Goal: Check status: Check status

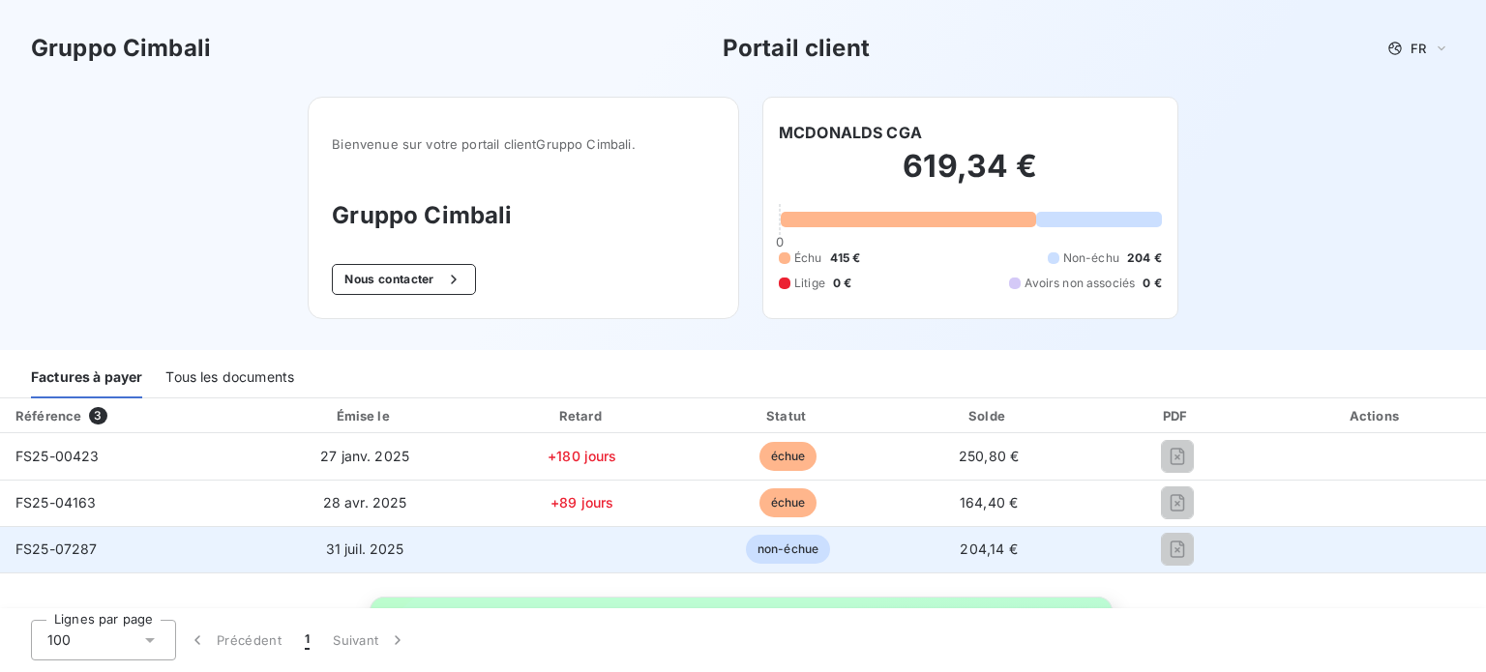
click at [66, 551] on span "FS25-07287" at bounding box center [56, 549] width 82 height 16
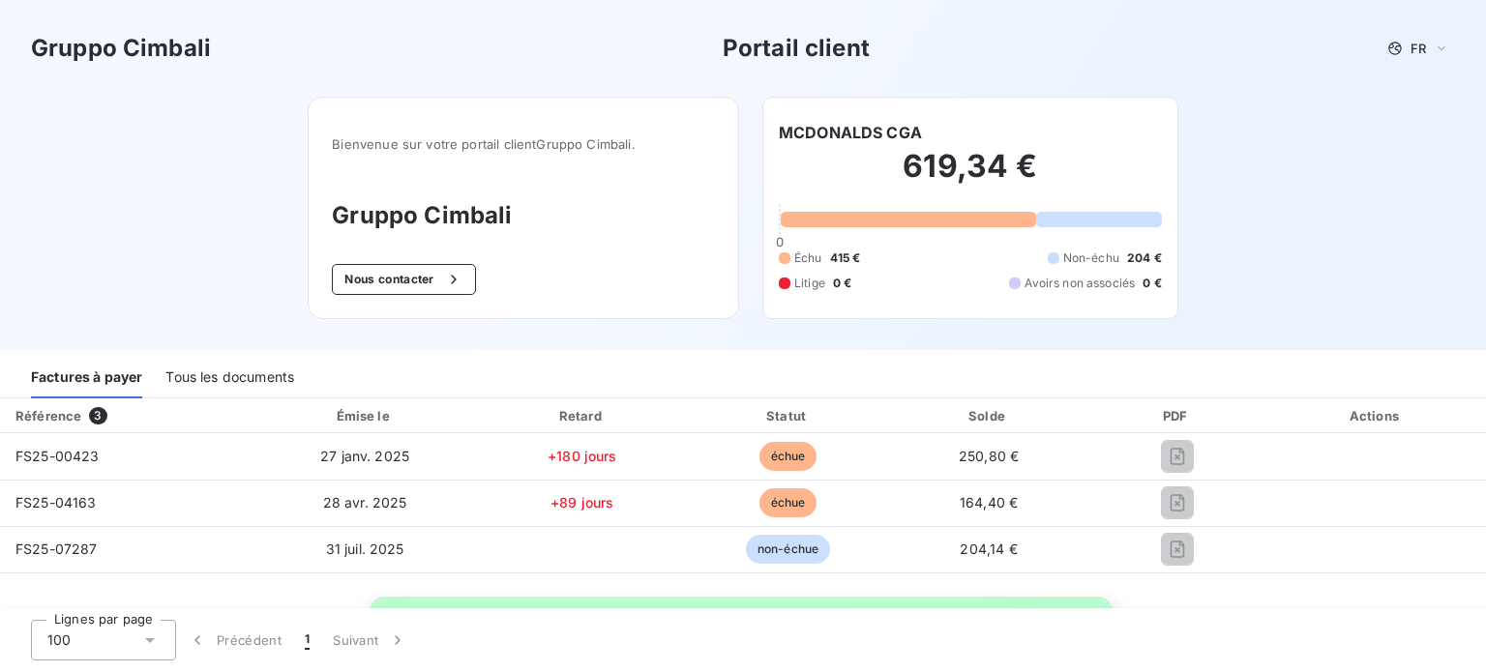
click at [887, 156] on h2 "619,34 €" at bounding box center [970, 176] width 383 height 58
click at [903, 209] on div "619,34 € 0 Échu 415 € Non-échu 204 € Litige 0 € Avoirs non associés 0 €" at bounding box center [970, 219] width 383 height 151
click at [793, 224] on div at bounding box center [908, 219] width 255 height 15
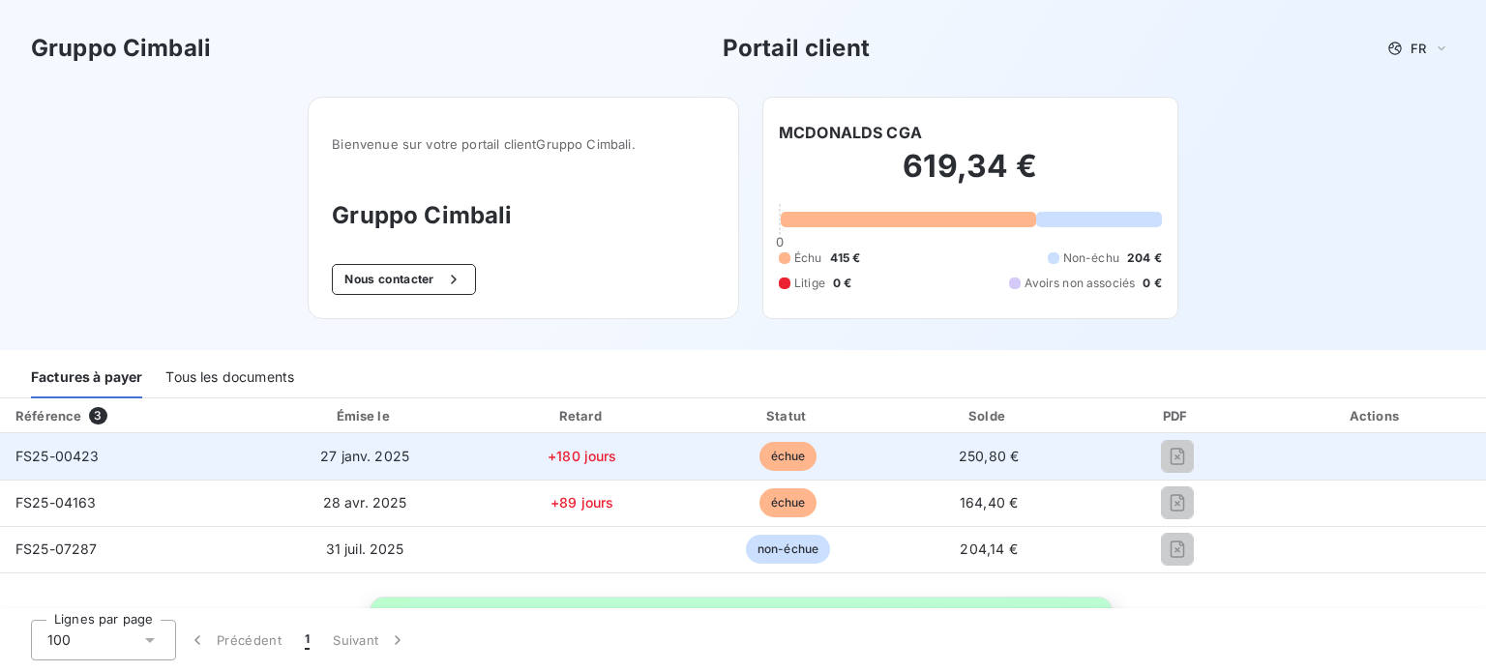
click at [941, 453] on td "250,80 €" at bounding box center [989, 456] width 198 height 46
drag, startPoint x: 596, startPoint y: 452, endPoint x: 585, endPoint y: 456, distance: 11.3
click at [593, 452] on span "+180 jours" at bounding box center [583, 456] width 70 height 16
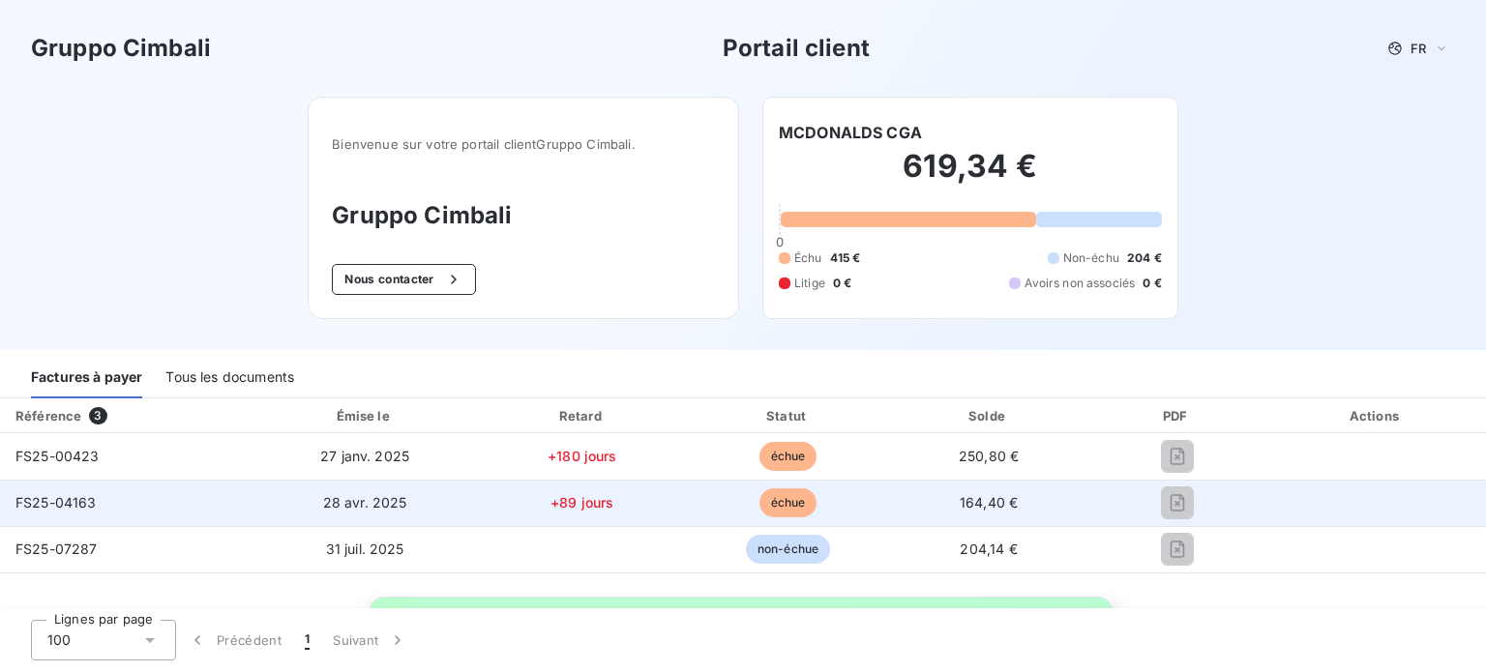
click at [114, 505] on td "FS25-04163" at bounding box center [126, 503] width 252 height 46
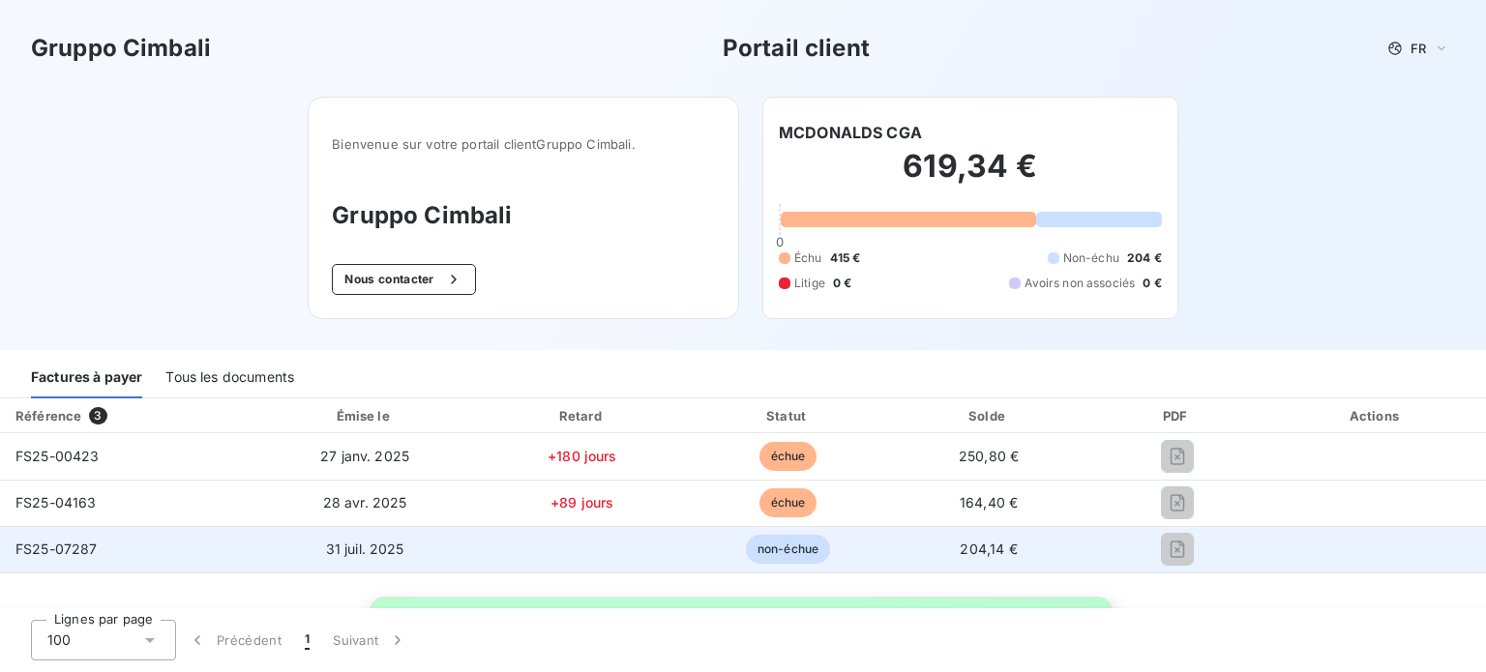
click at [68, 540] on div "FS25-07287" at bounding box center [56, 549] width 82 height 19
click at [960, 553] on span "204,14 €" at bounding box center [988, 549] width 57 height 16
click at [968, 553] on span "204,14 €" at bounding box center [988, 549] width 57 height 16
drag, startPoint x: 968, startPoint y: 553, endPoint x: 990, endPoint y: 550, distance: 22.4
click at [971, 552] on span "204,14 €" at bounding box center [988, 549] width 57 height 16
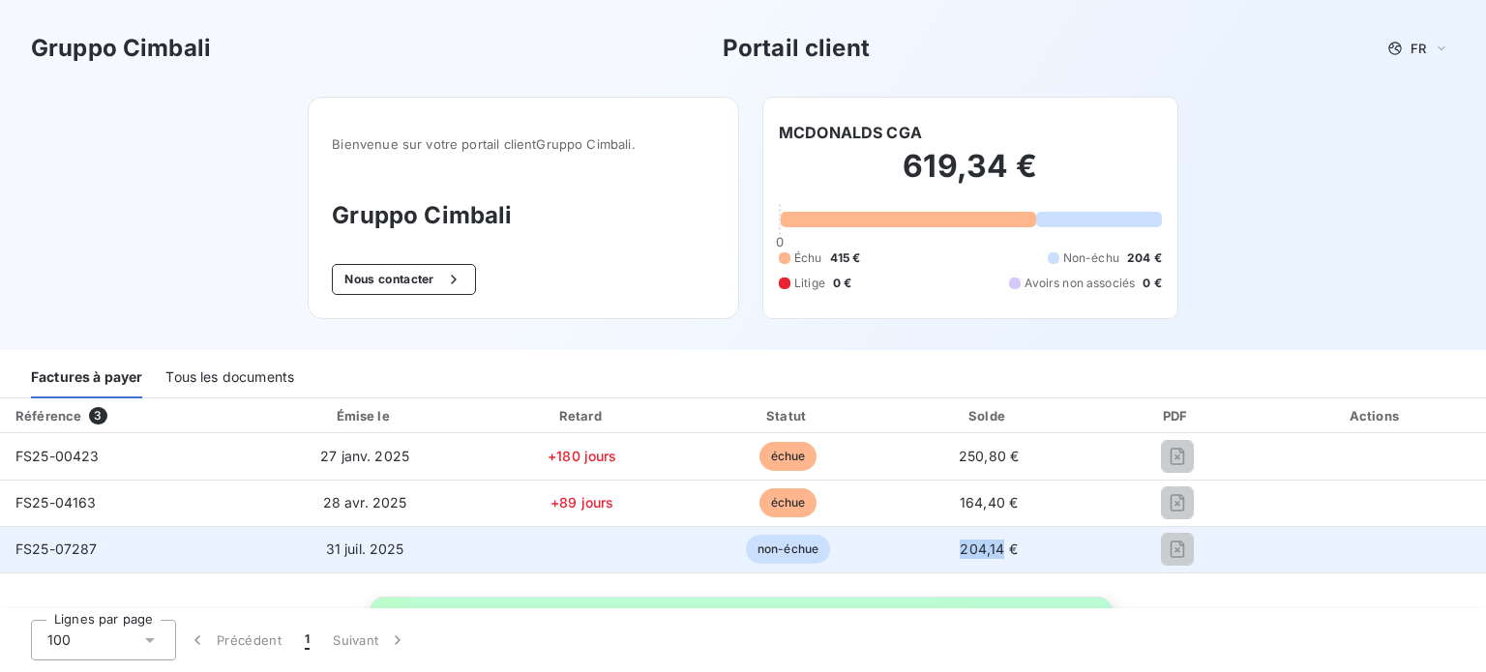
click at [990, 550] on span "204,14 €" at bounding box center [988, 549] width 57 height 16
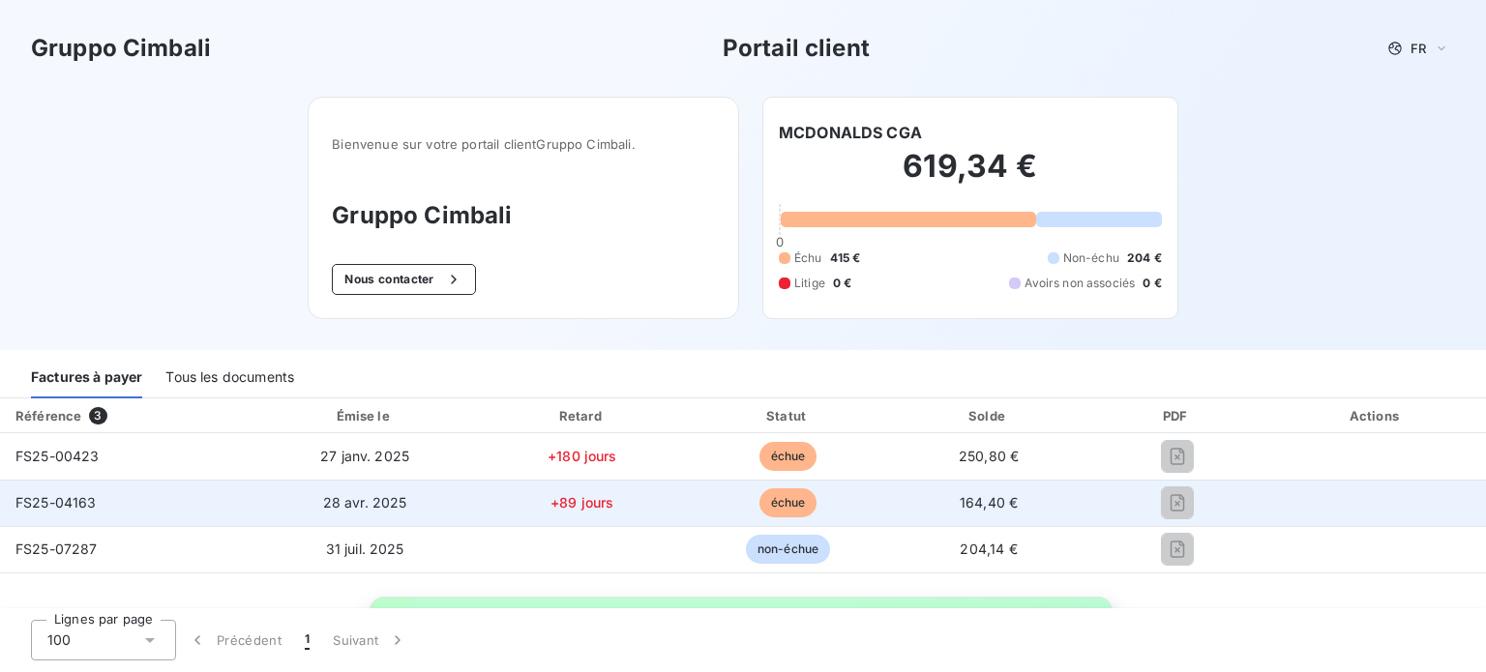
click at [1349, 505] on td at bounding box center [1377, 503] width 220 height 46
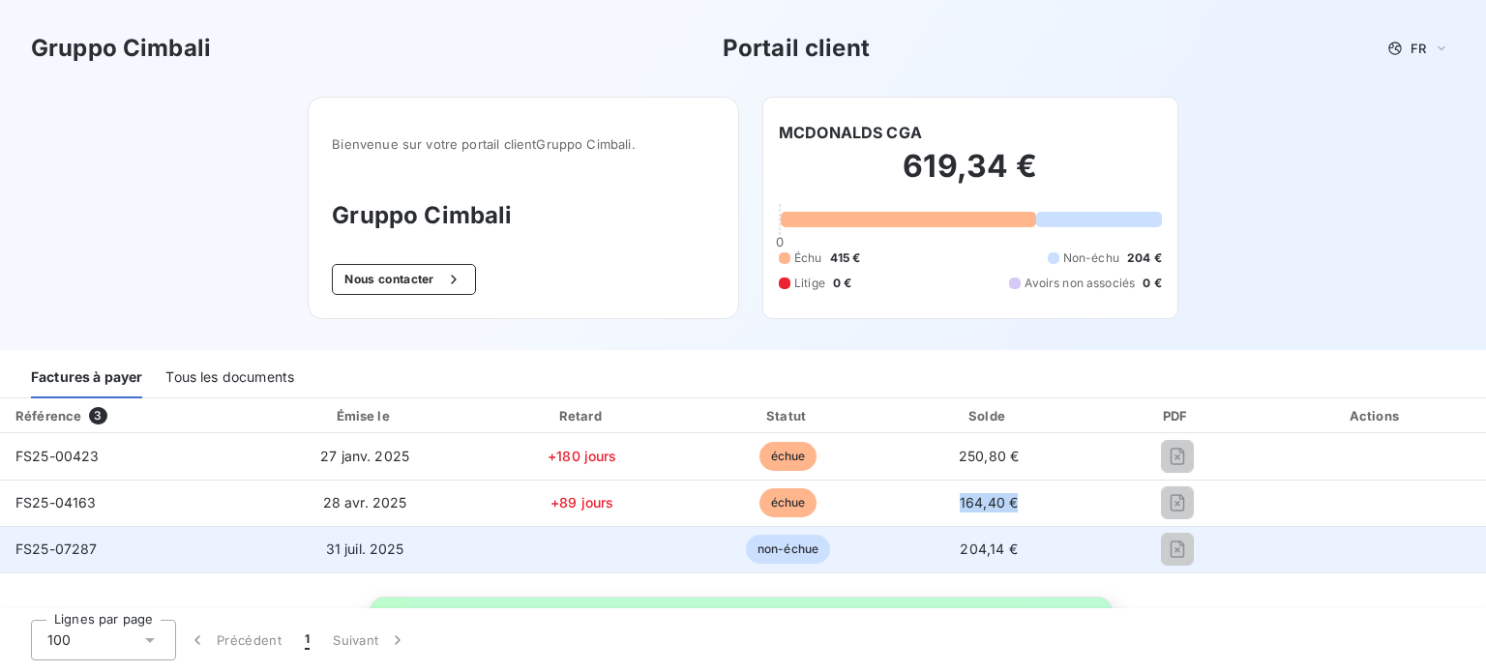
drag, startPoint x: 967, startPoint y: 509, endPoint x: 734, endPoint y: 525, distance: 232.8
click at [739, 523] on tr "FS25-04163 [DATE] +89 jours échue 164,40 €" at bounding box center [743, 503] width 1486 height 46
click at [789, 553] on span "non-échue" at bounding box center [788, 549] width 84 height 29
drag, startPoint x: 789, startPoint y: 553, endPoint x: 601, endPoint y: 553, distance: 187.7
click at [778, 553] on span "non-échue" at bounding box center [788, 549] width 84 height 29
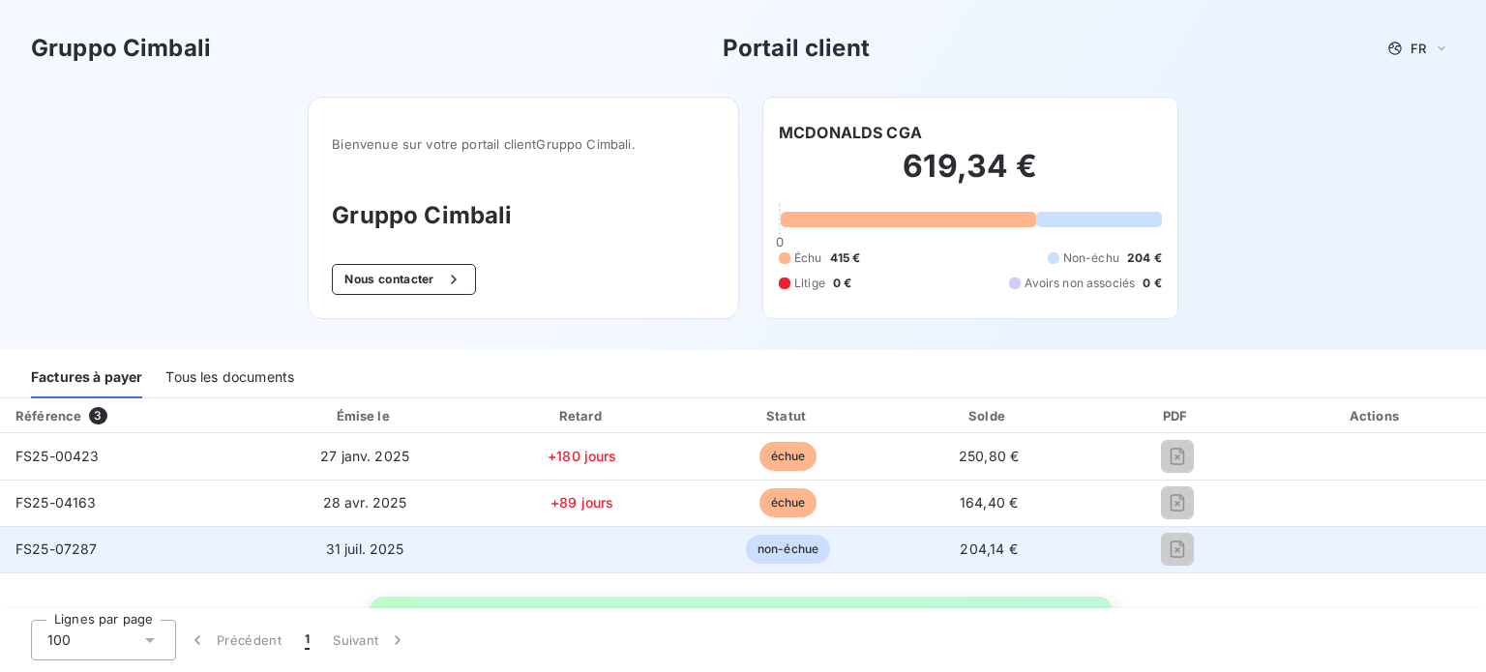
click at [401, 553] on td "31 juil. 2025" at bounding box center [365, 549] width 226 height 46
drag, startPoint x: 401, startPoint y: 553, endPoint x: 236, endPoint y: 549, distance: 164.6
click at [379, 552] on td "31 juil. 2025" at bounding box center [365, 549] width 226 height 46
click at [74, 549] on span "FS25-07287" at bounding box center [56, 549] width 82 height 16
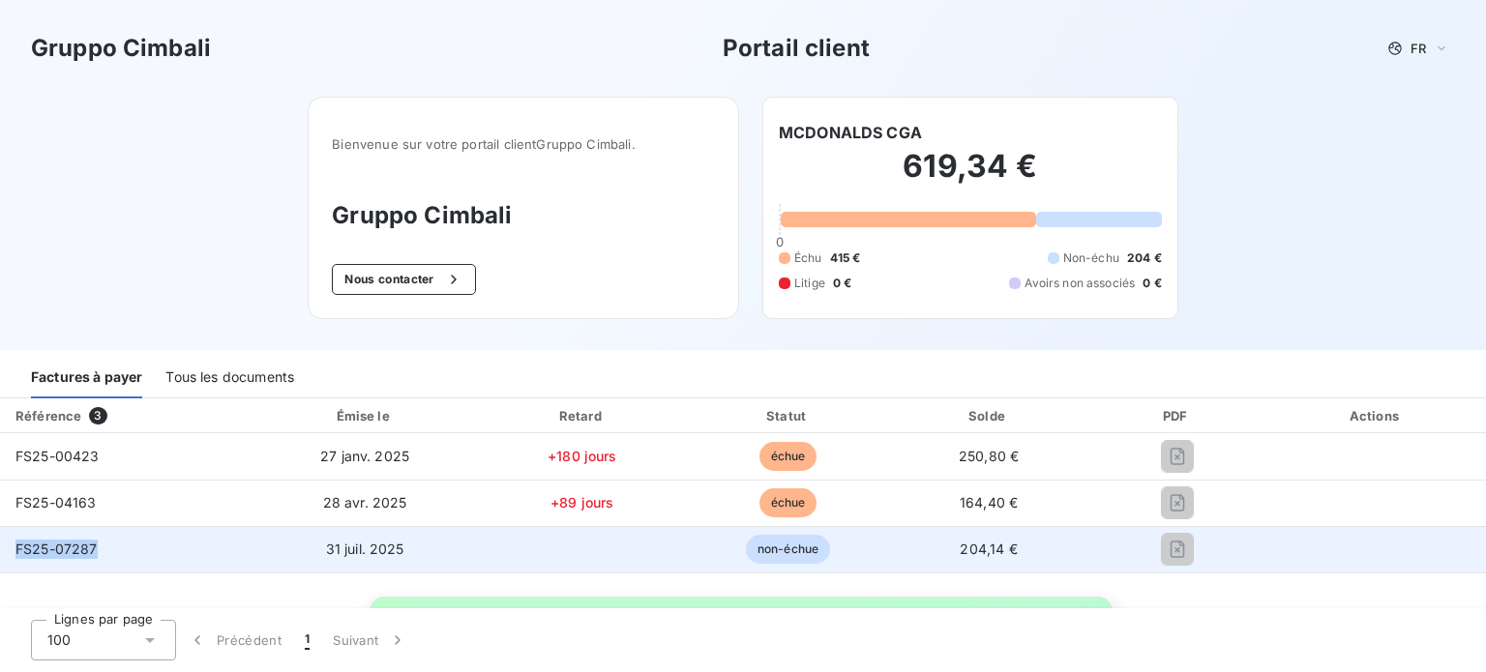
click at [74, 549] on span "FS25-07287" at bounding box center [56, 549] width 82 height 16
